Goal: Task Accomplishment & Management: Use online tool/utility

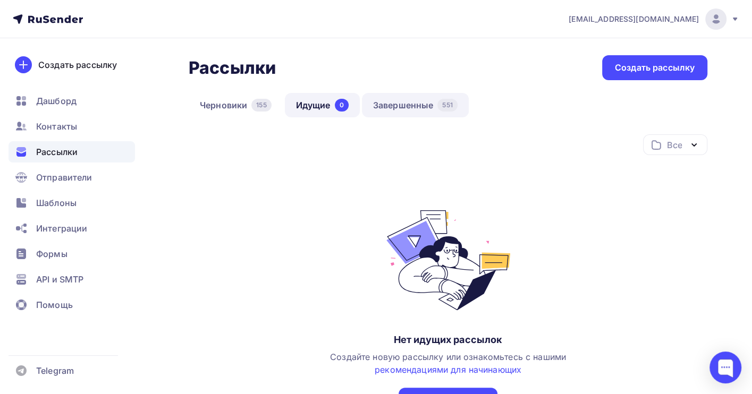
click at [409, 104] on link "Завершенные 551" at bounding box center [415, 105] width 107 height 24
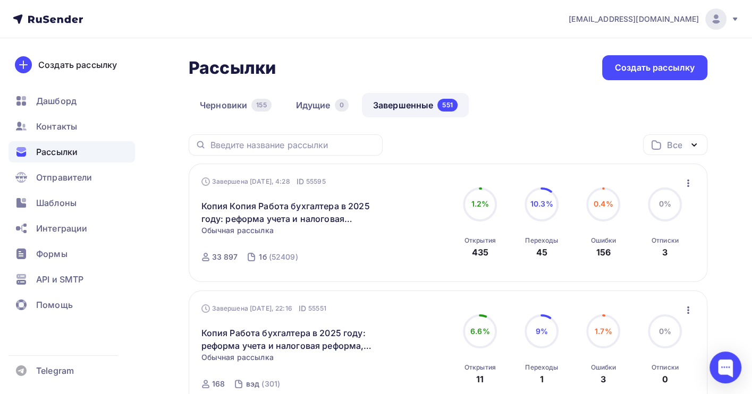
click at [396, 108] on link "Завершенные 551" at bounding box center [415, 105] width 107 height 24
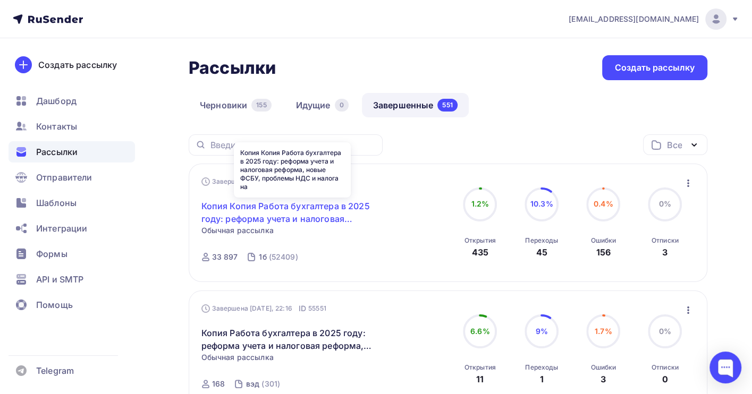
click at [342, 203] on link "Копия Копия Работа бухгалтера в 2025 году: реформа учета и налоговая реформа, н…" at bounding box center [292, 212] width 182 height 25
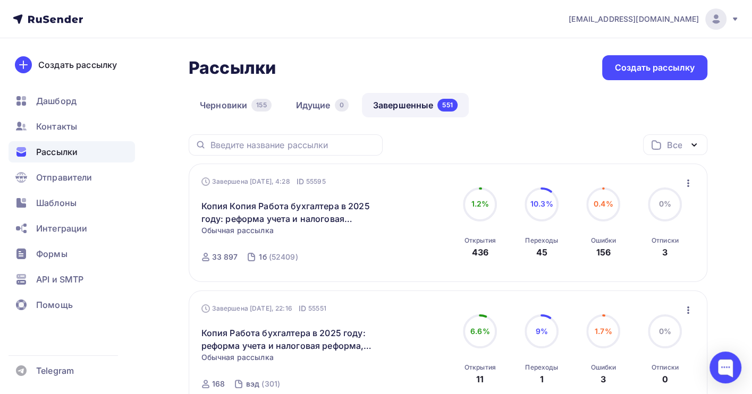
click at [687, 185] on icon "button" at bounding box center [687, 183] width 13 height 13
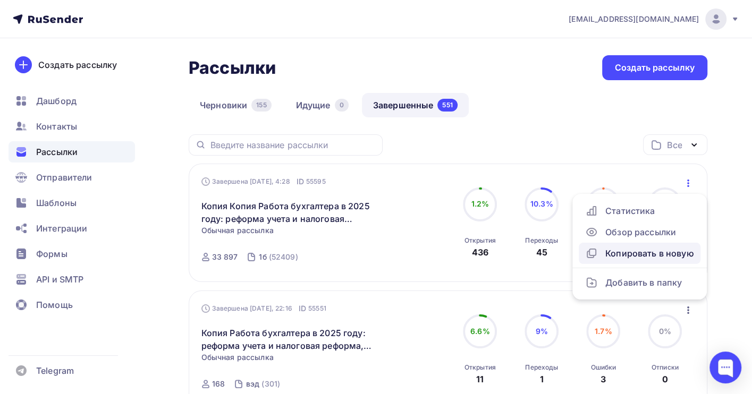
click at [634, 258] on div "Копировать в новую" at bounding box center [639, 253] width 109 height 13
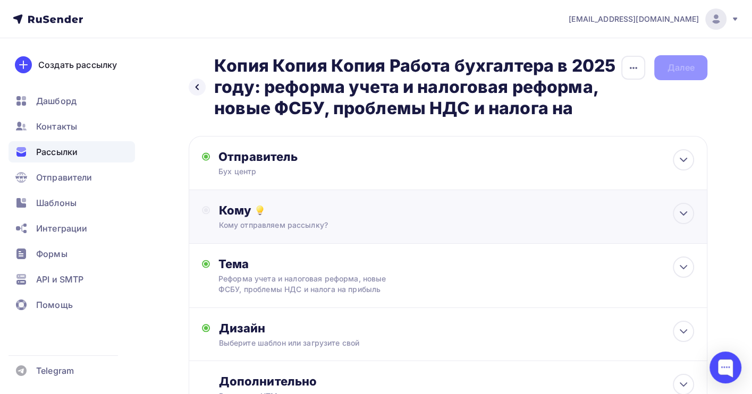
click at [403, 216] on div "Кому" at bounding box center [455, 210] width 475 height 15
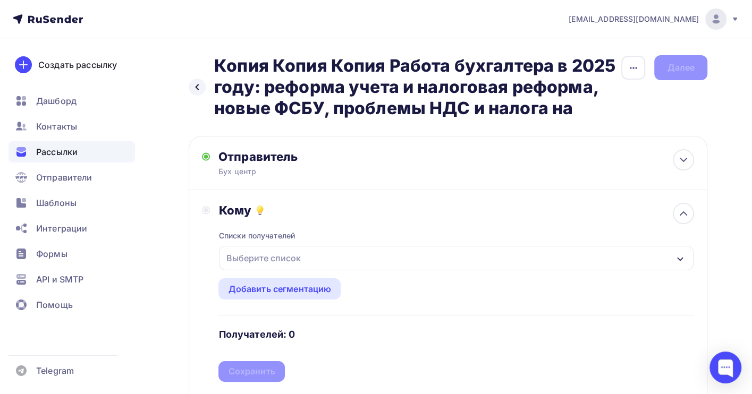
click at [384, 260] on div "Выберите список" at bounding box center [456, 258] width 474 height 24
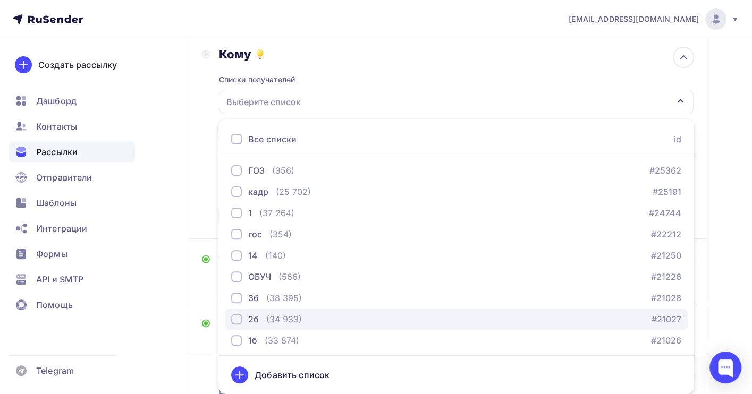
click at [350, 316] on div "2б (34 933) #21027" at bounding box center [456, 319] width 450 height 13
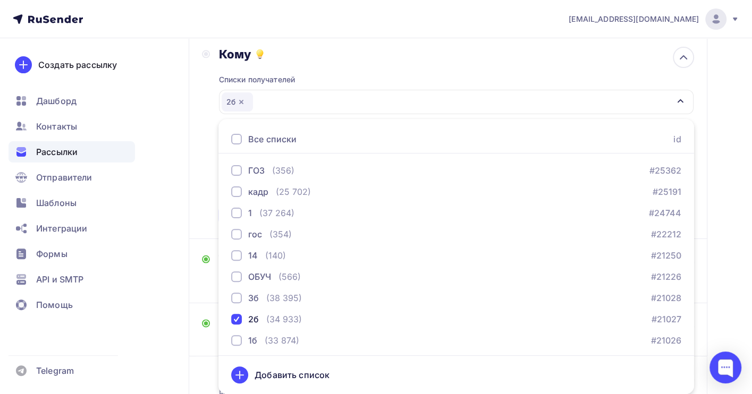
click at [723, 271] on div "Назад Копия Копия Копия Работа бухгалтера в 2025 году: реформа учета и налогова…" at bounding box center [376, 180] width 752 height 596
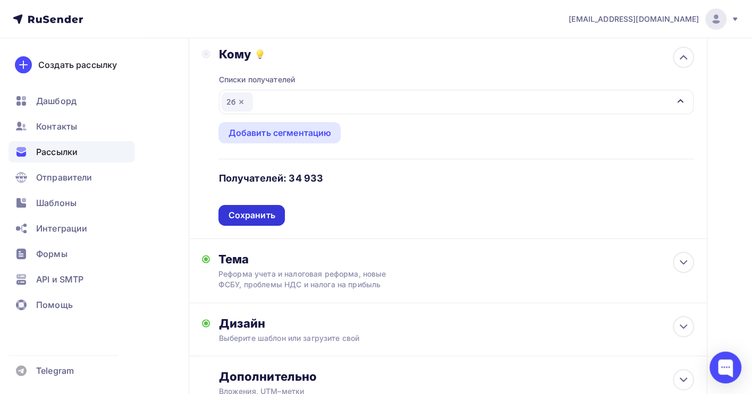
click at [244, 212] on div "Сохранить" at bounding box center [251, 215] width 47 height 12
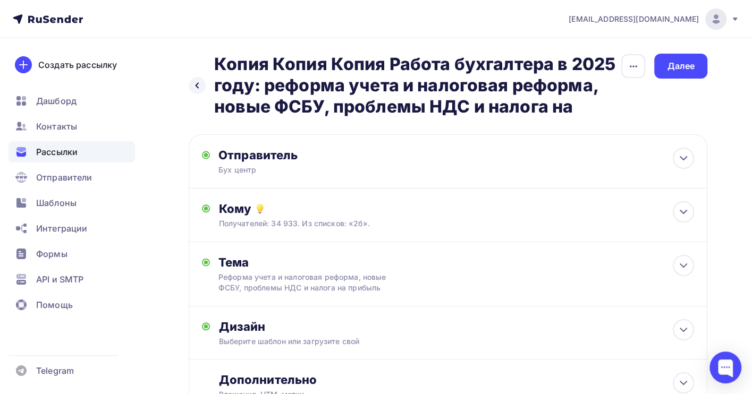
scroll to position [0, 0]
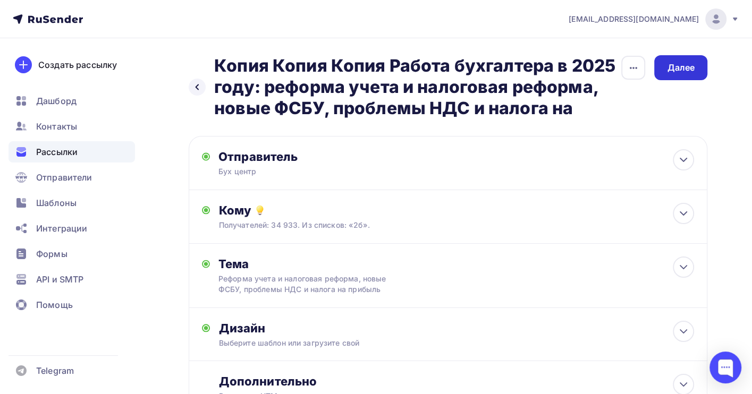
click at [671, 64] on div "Далее" at bounding box center [681, 68] width 28 height 12
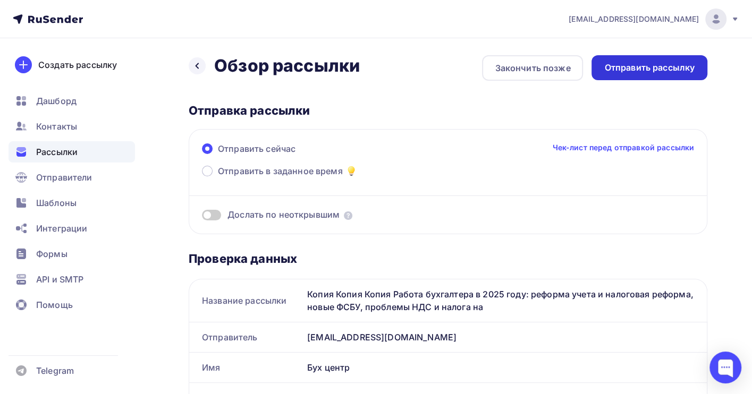
click at [671, 64] on div "Отправить рассылку" at bounding box center [649, 68] width 90 height 12
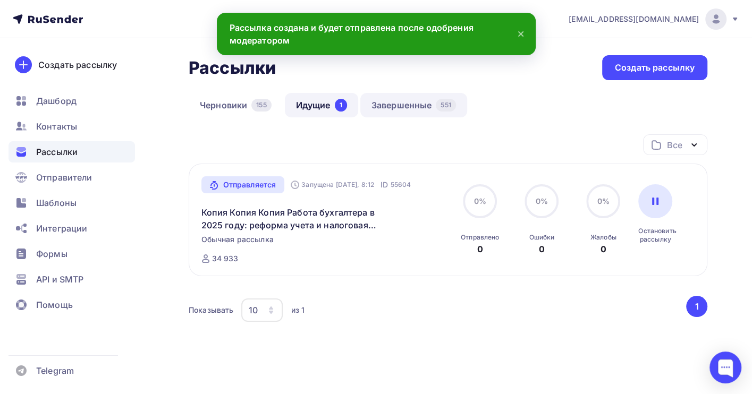
click at [400, 107] on link "Завершенные 551" at bounding box center [413, 105] width 107 height 24
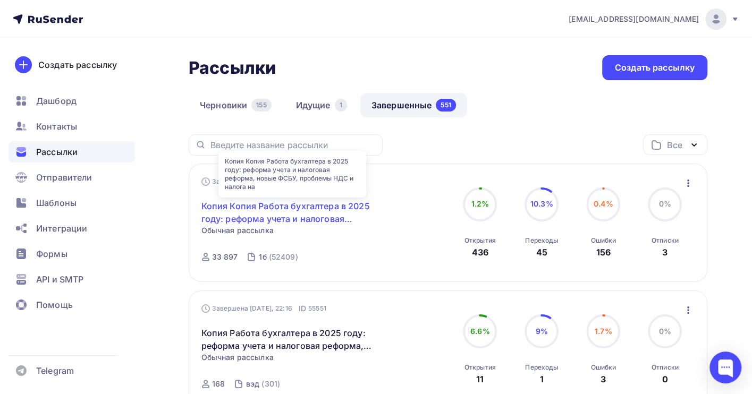
click at [295, 217] on link "Копия Копия Работа бухгалтера в 2025 году: реформа учета и налоговая реформа, н…" at bounding box center [292, 212] width 182 height 25
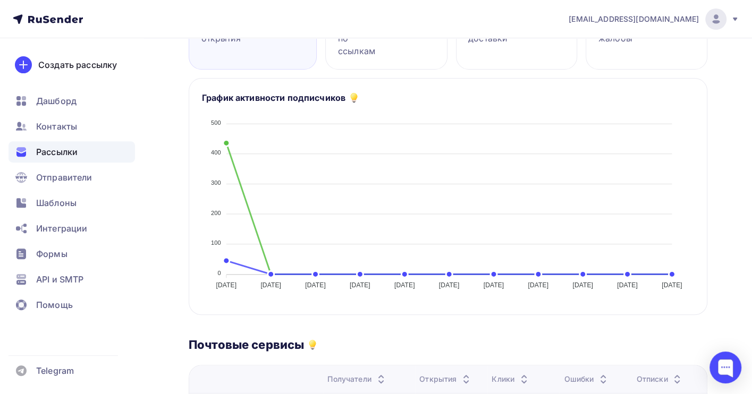
scroll to position [496, 0]
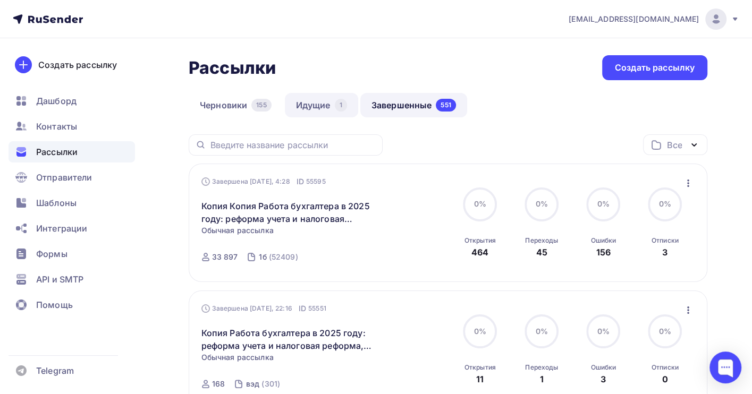
click at [320, 107] on link "Идущие 1" at bounding box center [321, 105] width 73 height 24
